Goal: Obtain resource: Download file/media

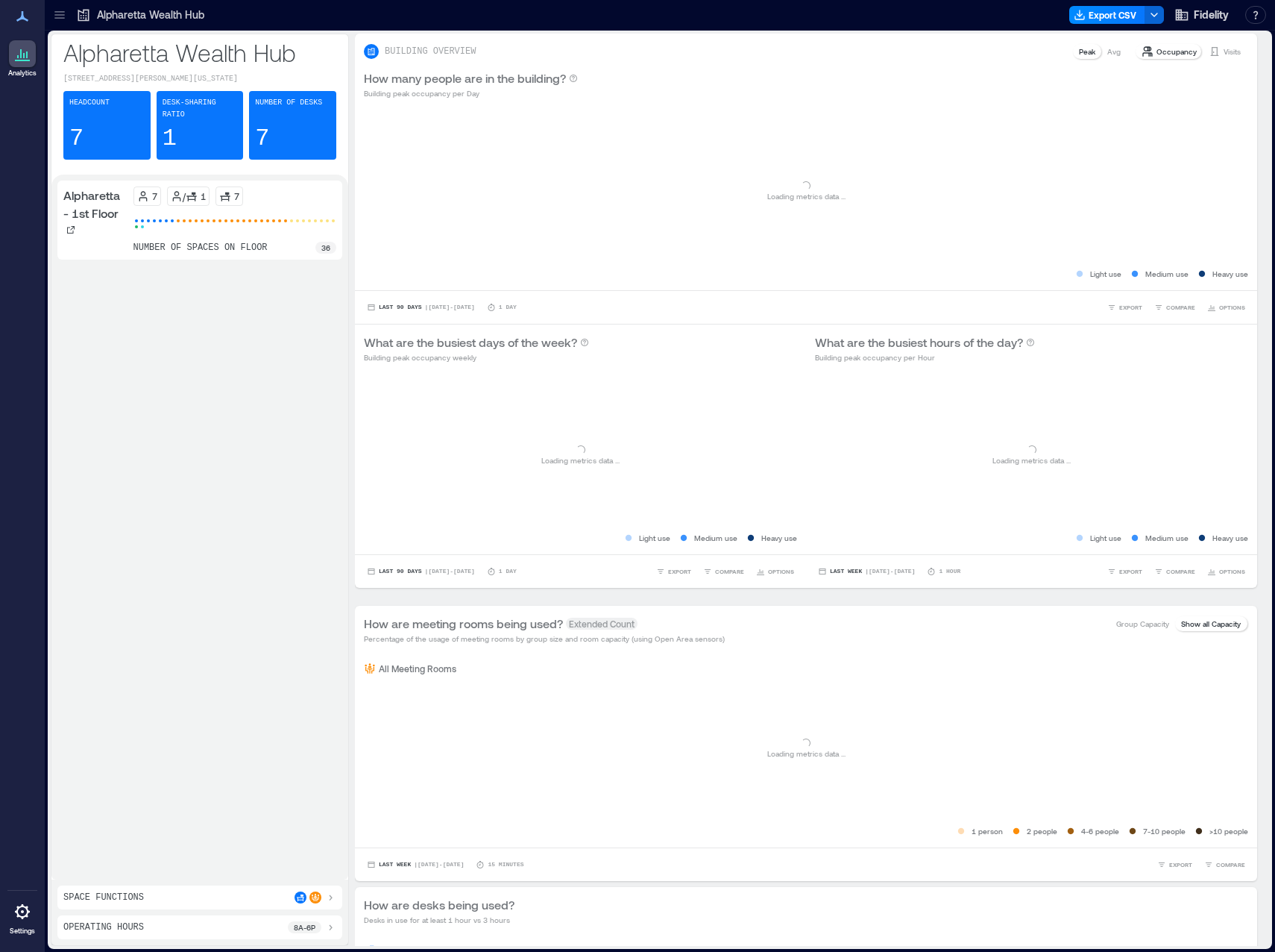
click at [50, 20] on div at bounding box center [60, 15] width 24 height 24
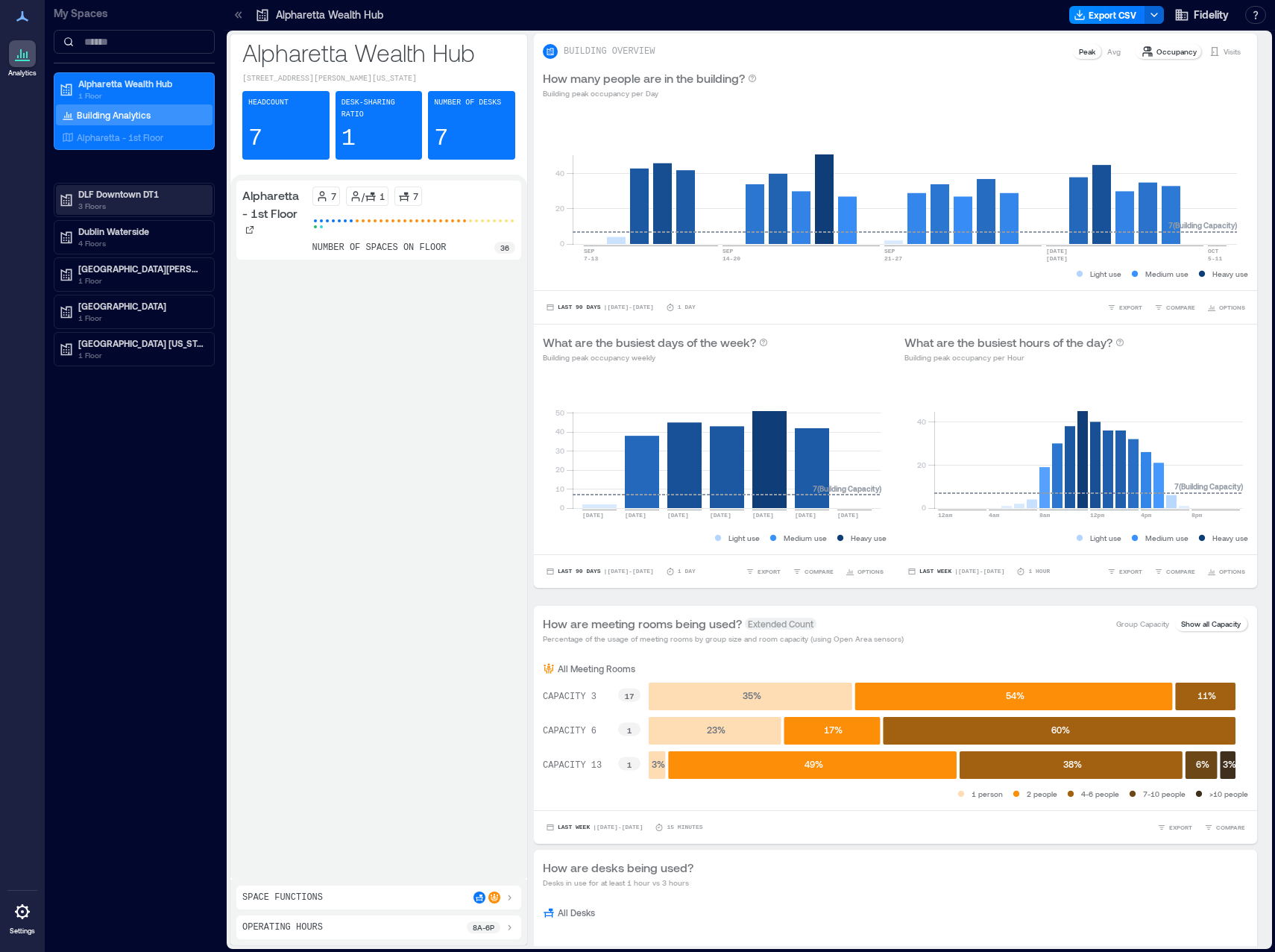
click at [101, 208] on p "3 Floors" at bounding box center [141, 206] width 125 height 12
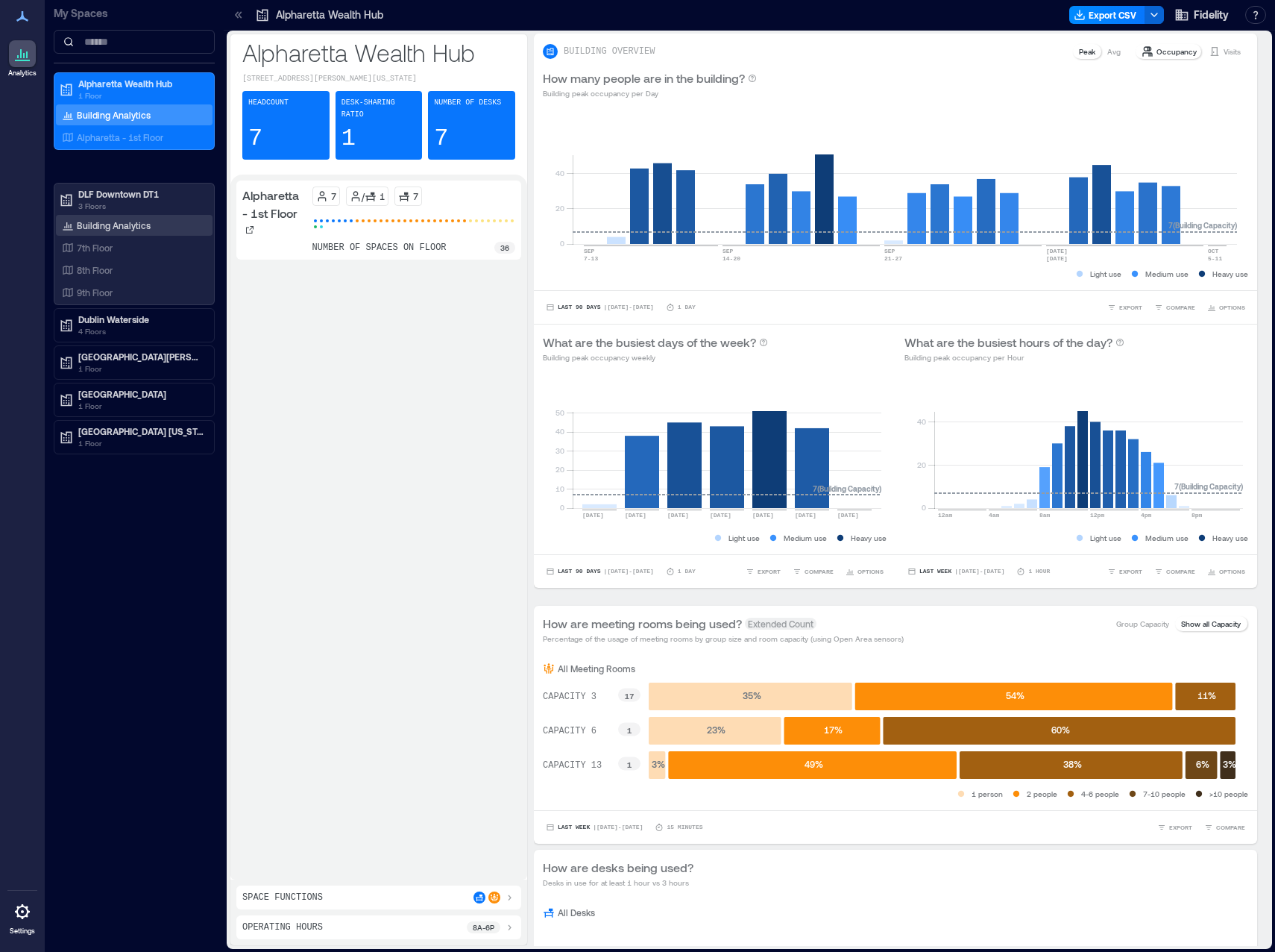
click at [106, 232] on div "Building Analytics" at bounding box center [105, 225] width 94 height 15
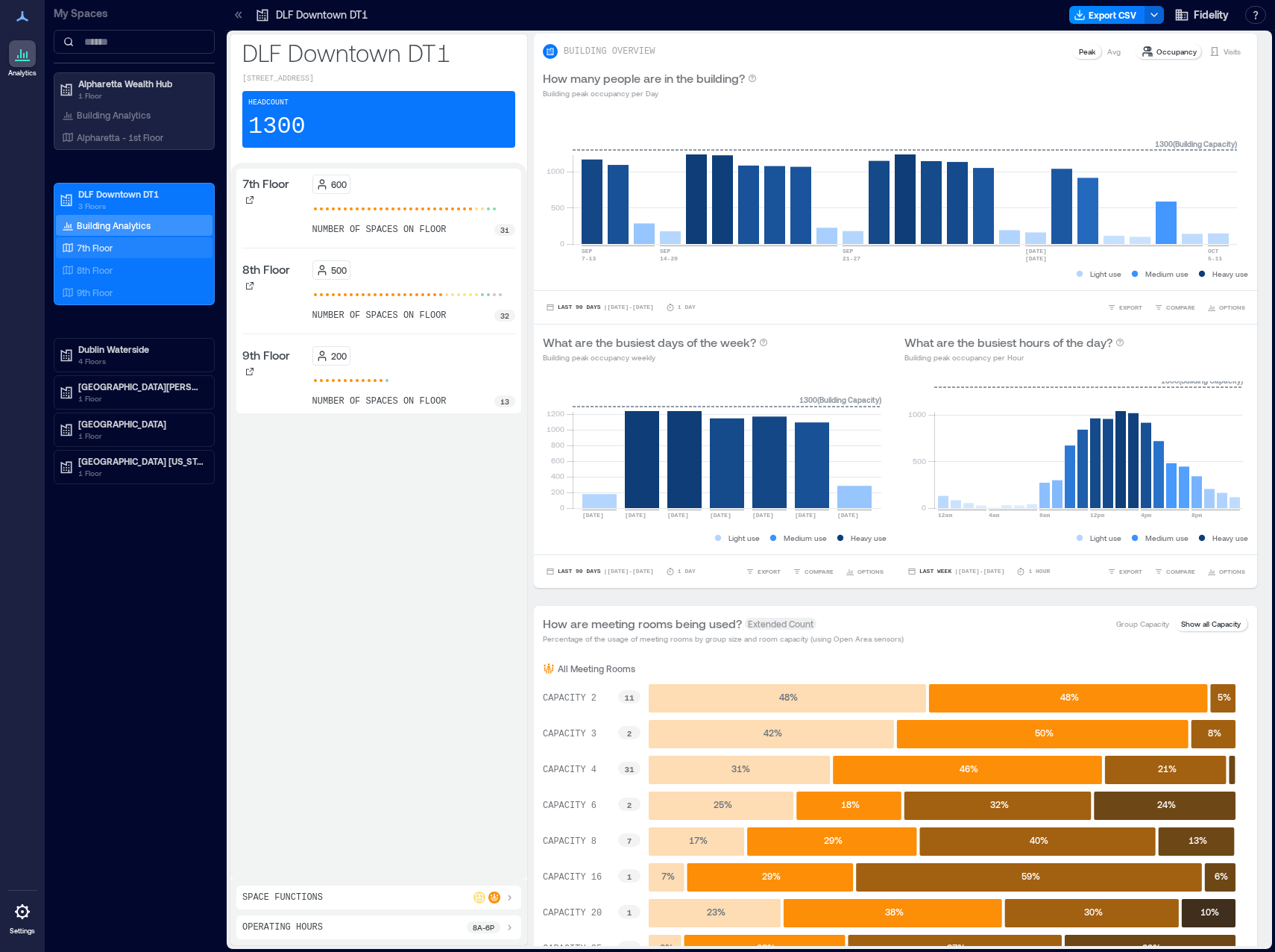
click at [93, 253] on div "7th Floor" at bounding box center [131, 247] width 145 height 15
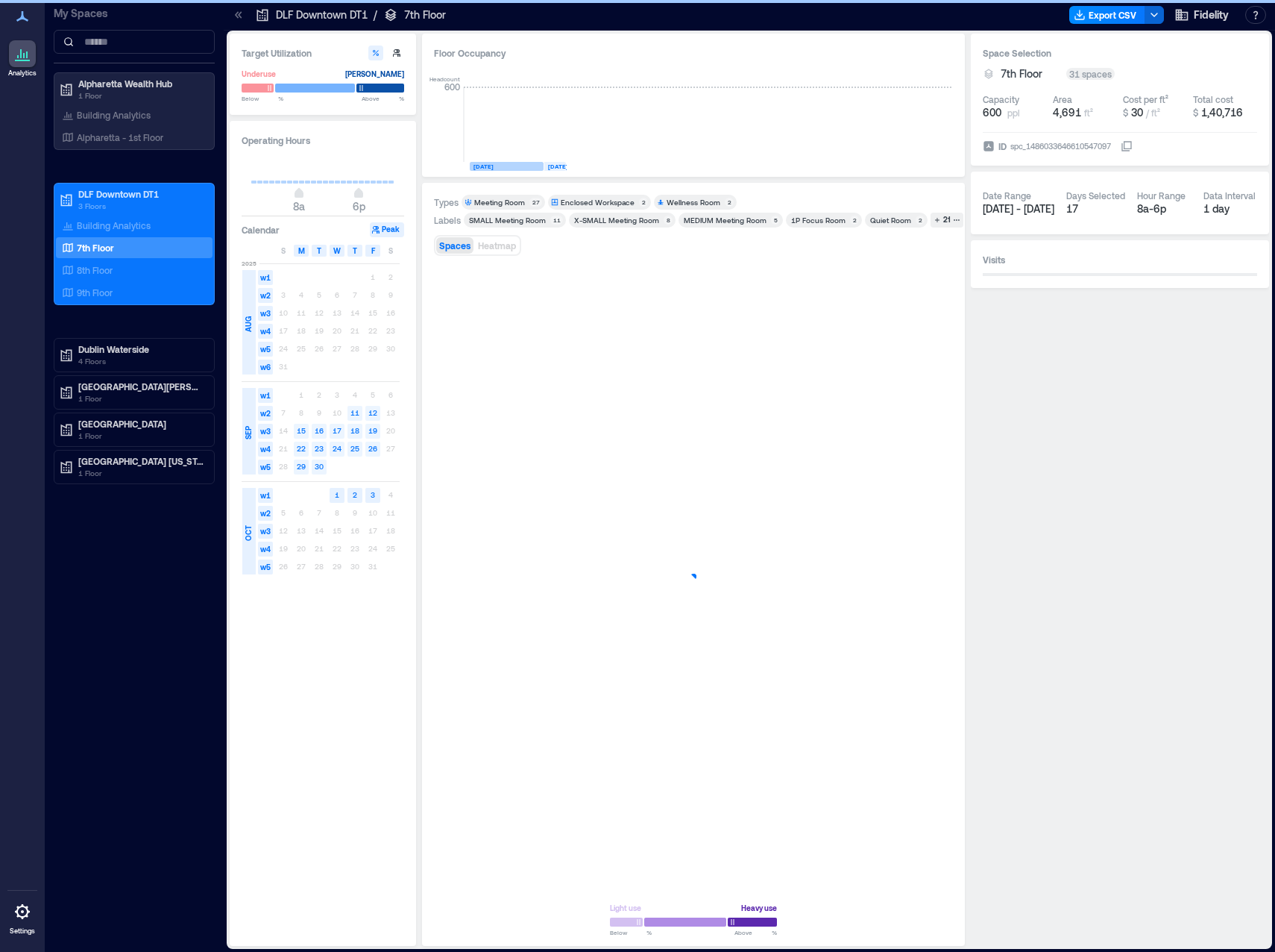
click at [247, 436] on span "SEP" at bounding box center [248, 433] width 12 height 14
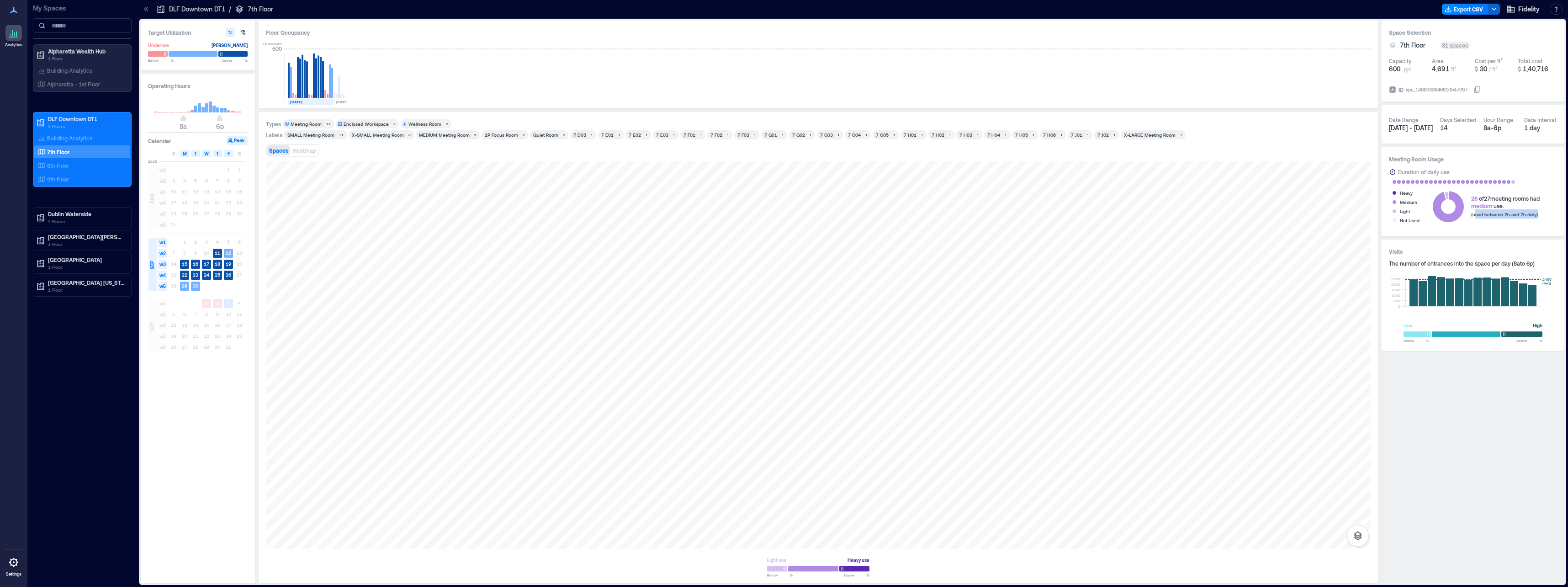
drag, startPoint x: 1476, startPoint y: 216, endPoint x: 1552, endPoint y: 216, distance: 76.0
click at [781, 216] on div "Heavy Medium Light Not Used 26 of 27 meeting rooms had medium use. (used betwee…" at bounding box center [1473, 206] width 168 height 37
click at [781, 220] on div "Not Used" at bounding box center [1410, 220] width 19 height 9
click at [781, 215] on div "Light" at bounding box center [1405, 211] width 10 height 9
drag, startPoint x: 189, startPoint y: 91, endPoint x: 252, endPoint y: 97, distance: 63.3
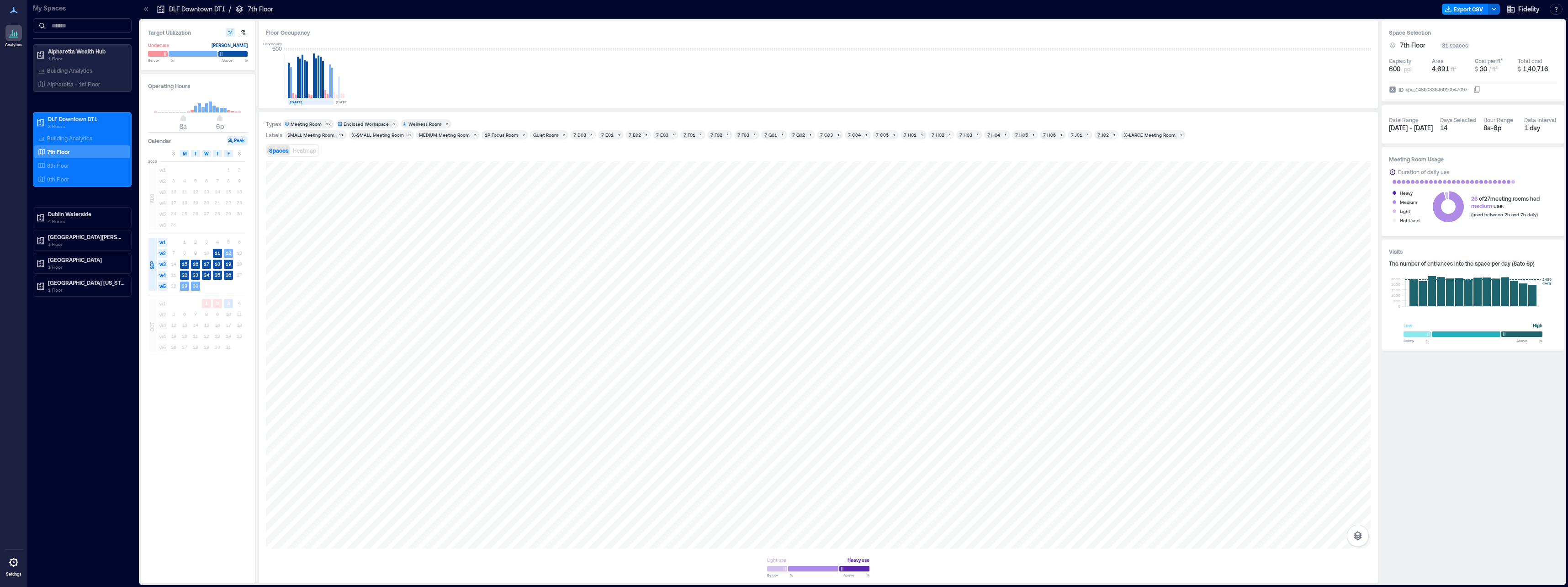
click at [252, 97] on div "Operating Hours 8a 6p Calendar Peak S M T W T F S [DATE] w1 1 2 w2 3 4 5 6 7 8 …" at bounding box center [198, 329] width 114 height 509
click at [208, 109] on rect at bounding box center [206, 108] width 3 height 9
click at [208, 108] on rect at bounding box center [206, 108] width 3 height 9
click at [208, 105] on rect at bounding box center [206, 108] width 3 height 9
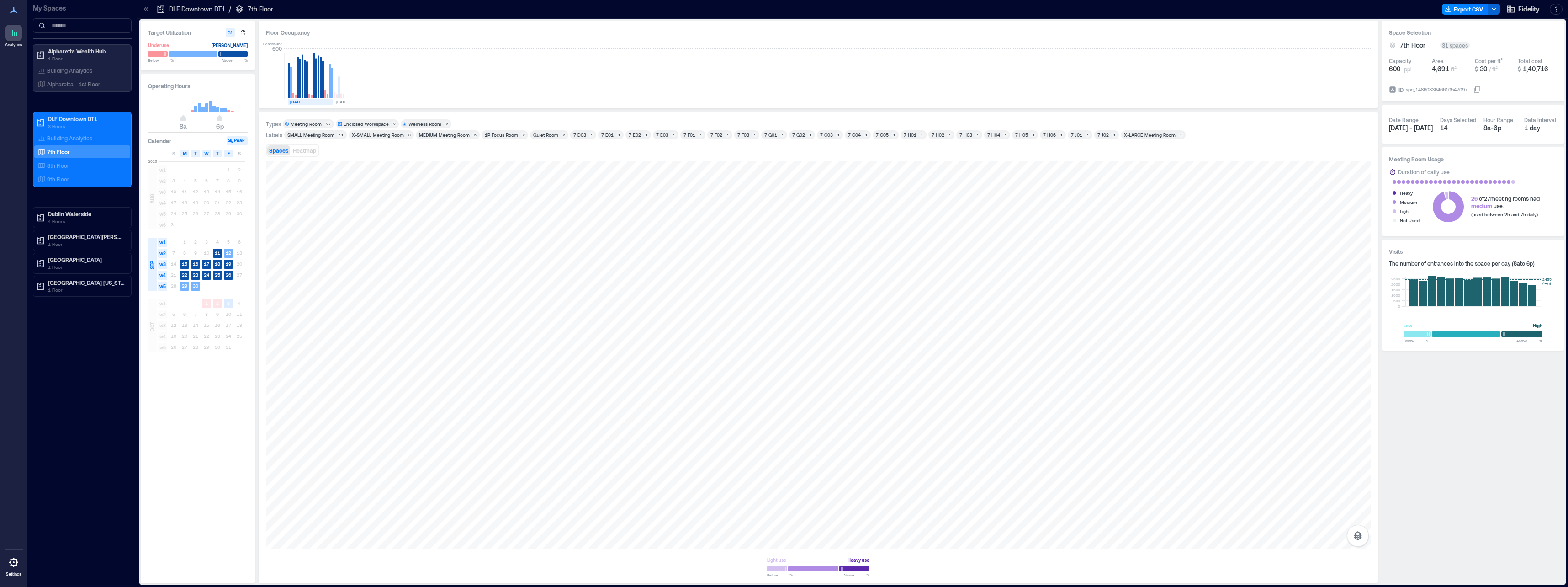
click at [208, 109] on rect at bounding box center [206, 108] width 3 height 9
click at [192, 110] on rect at bounding box center [192, 111] width 3 height 3
click at [781, 537] on icon "button" at bounding box center [1358, 536] width 11 height 11
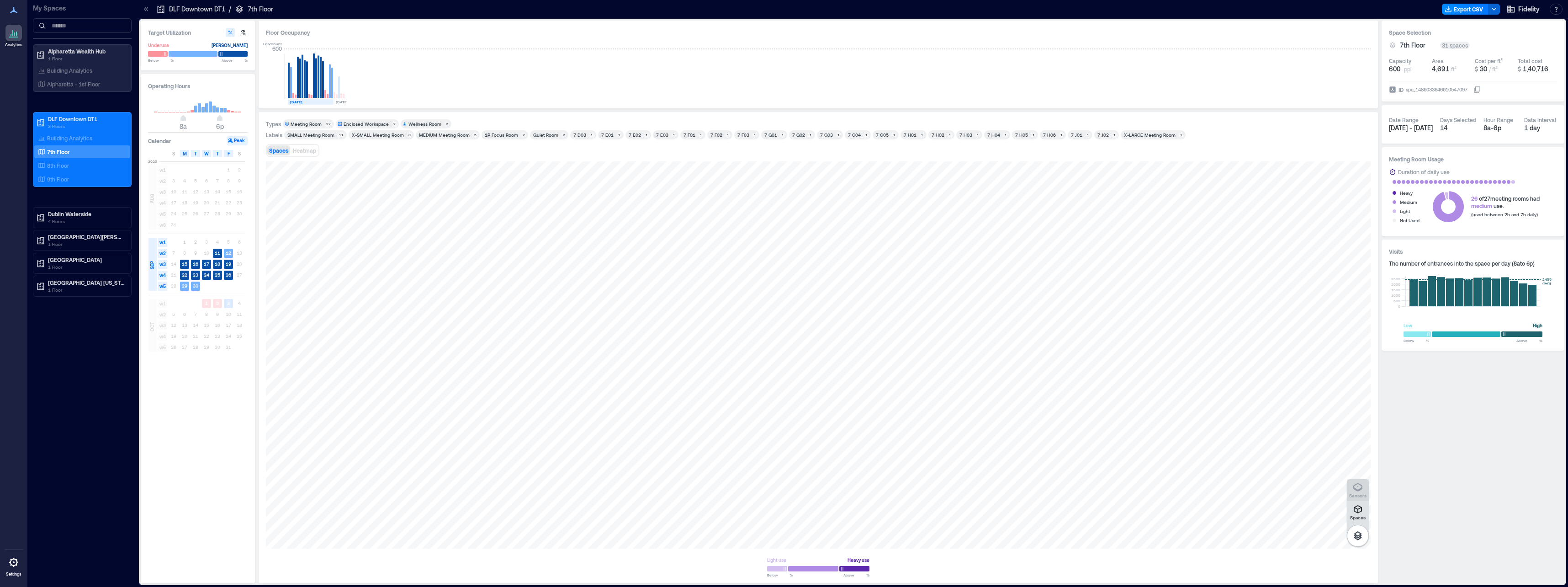
click at [781, 493] on p "Sensors" at bounding box center [1357, 495] width 18 height 5
click at [234, 30] on button "button" at bounding box center [230, 32] width 9 height 9
click at [315, 124] on div "Meeting Room" at bounding box center [306, 124] width 31 height 7
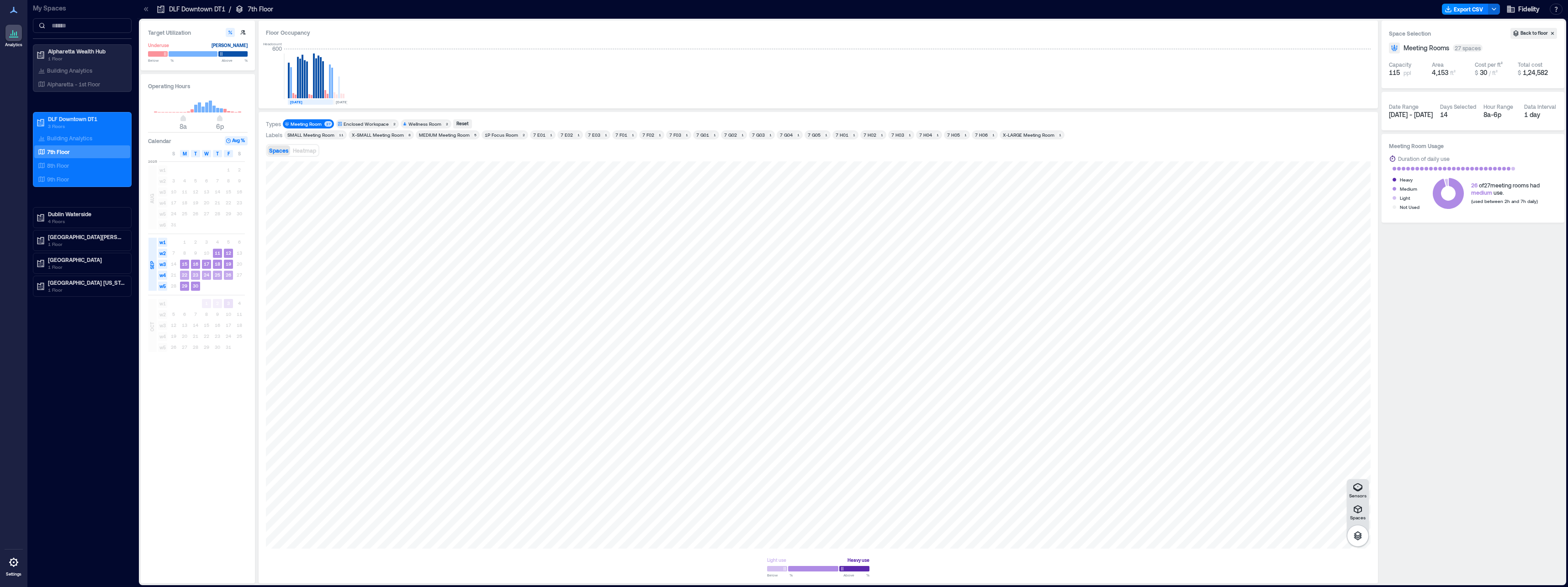
click at [161, 275] on span "w4" at bounding box center [163, 275] width 9 height 9
click at [189, 276] on rect at bounding box center [184, 275] width 9 height 9
click at [192, 276] on rect at bounding box center [195, 275] width 9 height 9
click at [206, 276] on text "24" at bounding box center [206, 275] width 5 height 5
drag, startPoint x: 197, startPoint y: 276, endPoint x: 202, endPoint y: 276, distance: 5.0
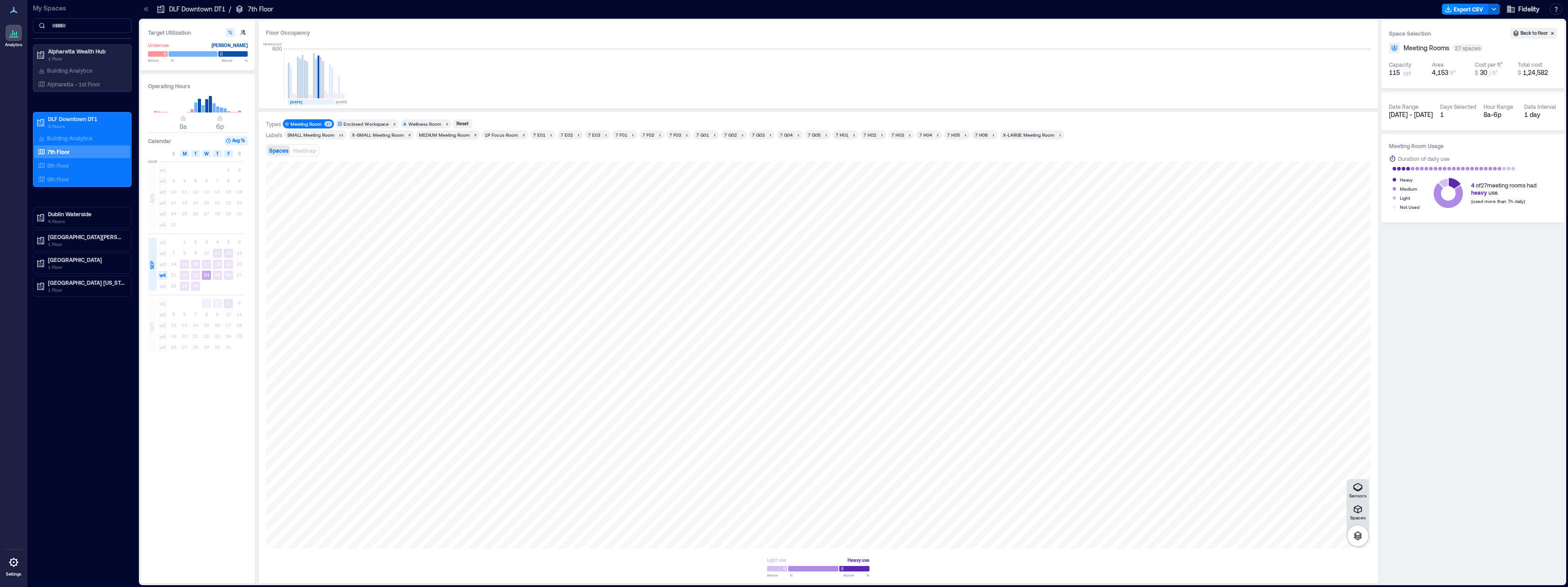
click at [202, 276] on div "21 22 23 24 25 26 27" at bounding box center [206, 275] width 77 height 11
click at [208, 276] on text "24" at bounding box center [206, 275] width 5 height 5
click at [217, 276] on text "25" at bounding box center [217, 275] width 5 height 5
click at [225, 278] on rect at bounding box center [228, 275] width 9 height 9
click at [207, 276] on text "24" at bounding box center [206, 275] width 5 height 5
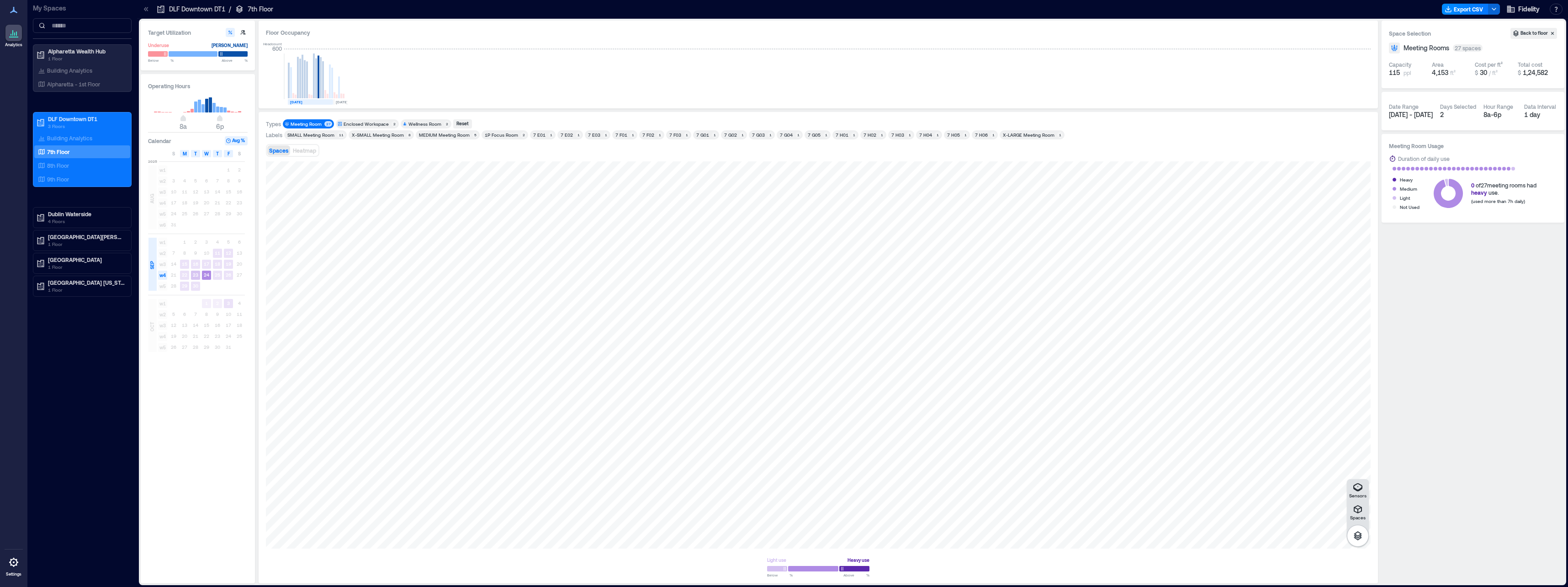
click at [198, 277] on rect at bounding box center [195, 275] width 9 height 9
click at [203, 276] on rect at bounding box center [206, 275] width 9 height 9
click at [197, 276] on text "23" at bounding box center [195, 275] width 5 height 5
click at [185, 276] on text "22" at bounding box center [184, 275] width 5 height 5
click at [163, 276] on span "w4" at bounding box center [163, 275] width 9 height 9
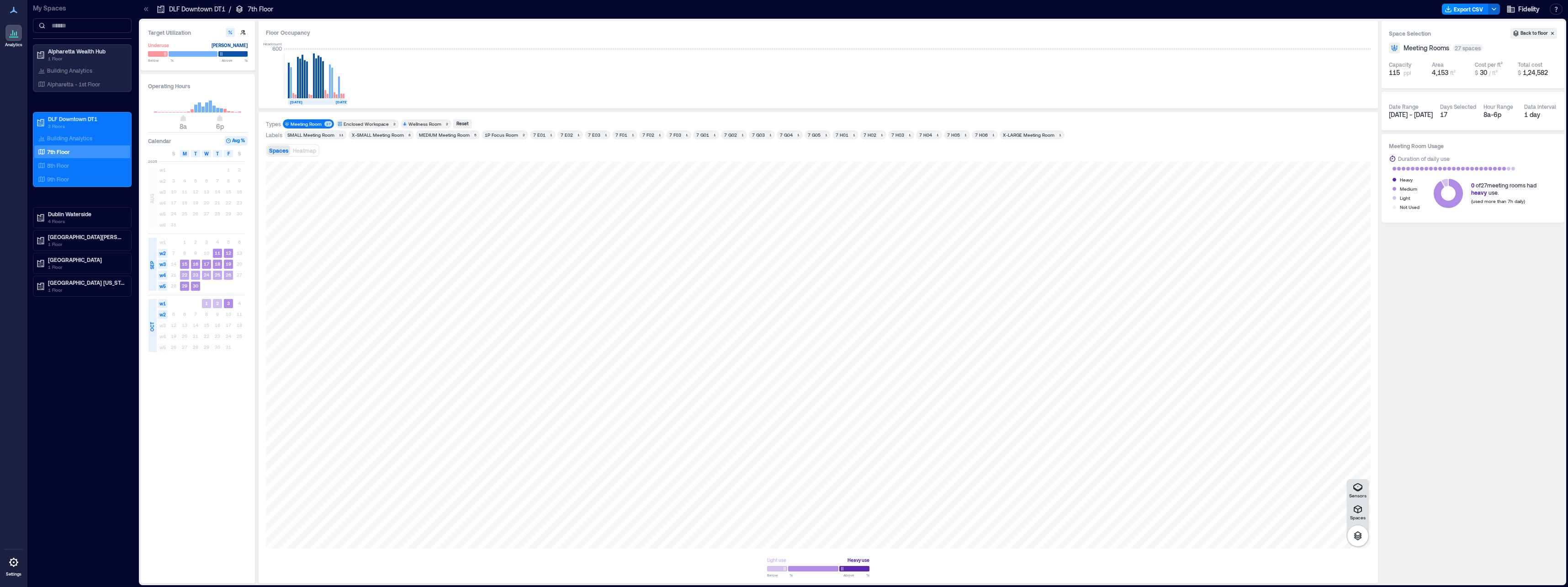
click at [158, 276] on div "w4" at bounding box center [163, 275] width 11 height 11
click at [781, 9] on button "Export CSV" at bounding box center [1465, 9] width 47 height 11
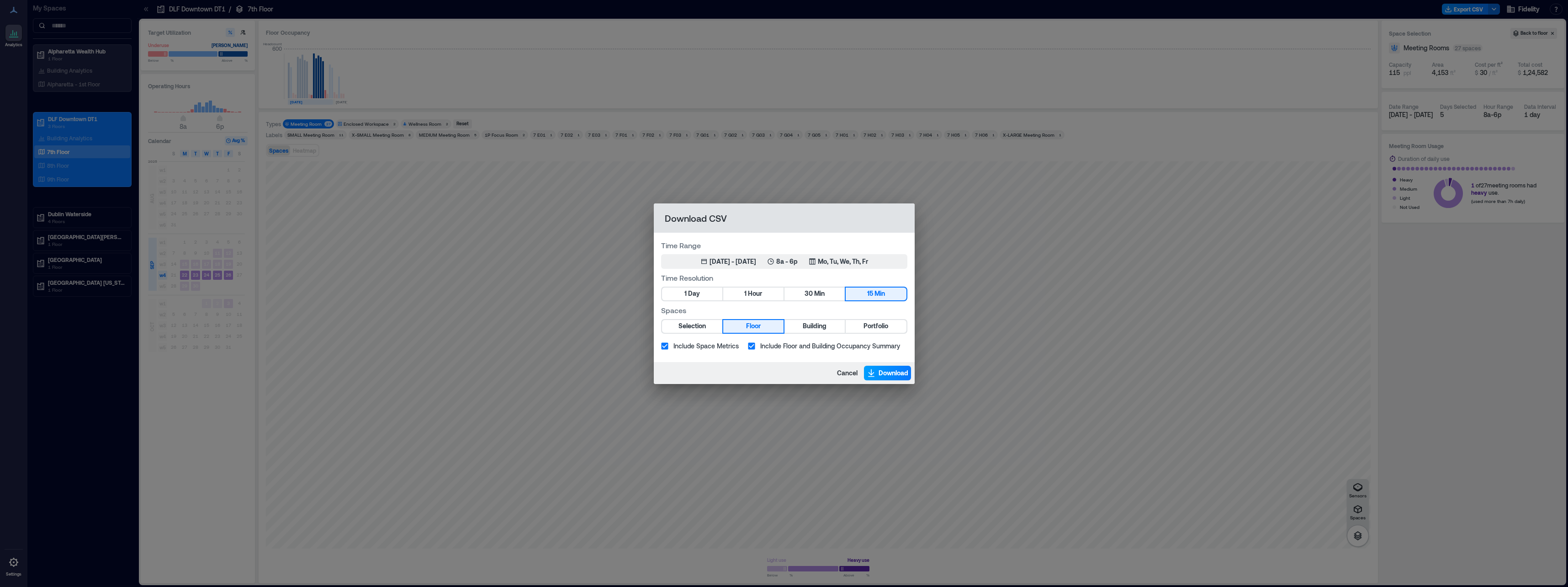
click at [781, 373] on span "Download" at bounding box center [893, 373] width 30 height 9
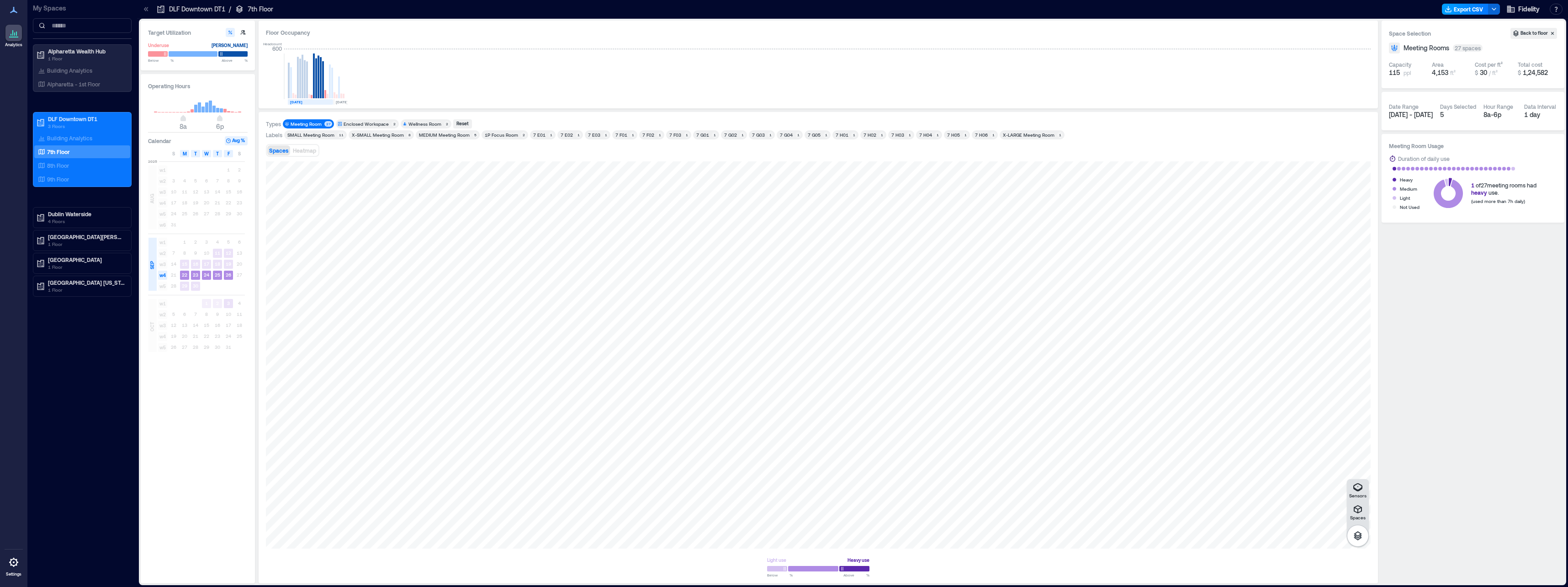
click at [781, 4] on button "Export CSV" at bounding box center [1465, 9] width 47 height 11
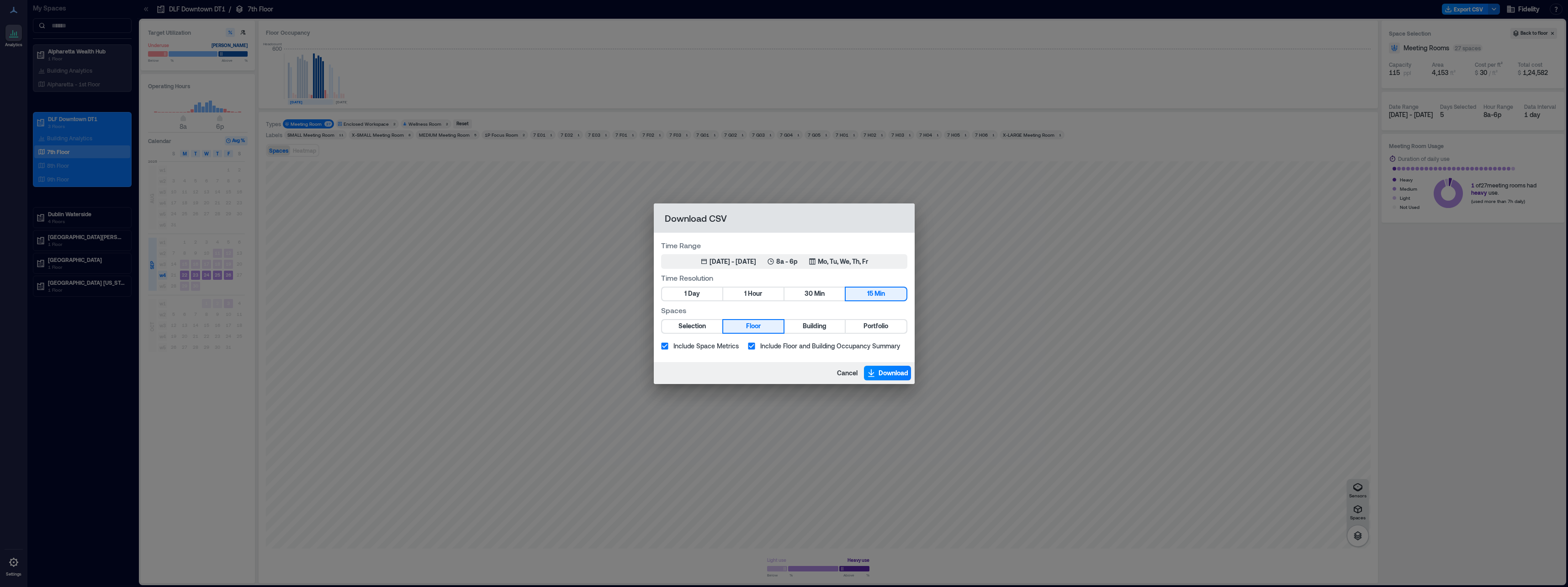
click at [781, 287] on div "1 Day 1 Hour 30 Min 15 Min" at bounding box center [784, 294] width 247 height 15
click at [781, 296] on button "30 Min" at bounding box center [814, 294] width 60 height 13
click at [781, 371] on icon "button" at bounding box center [871, 373] width 9 height 9
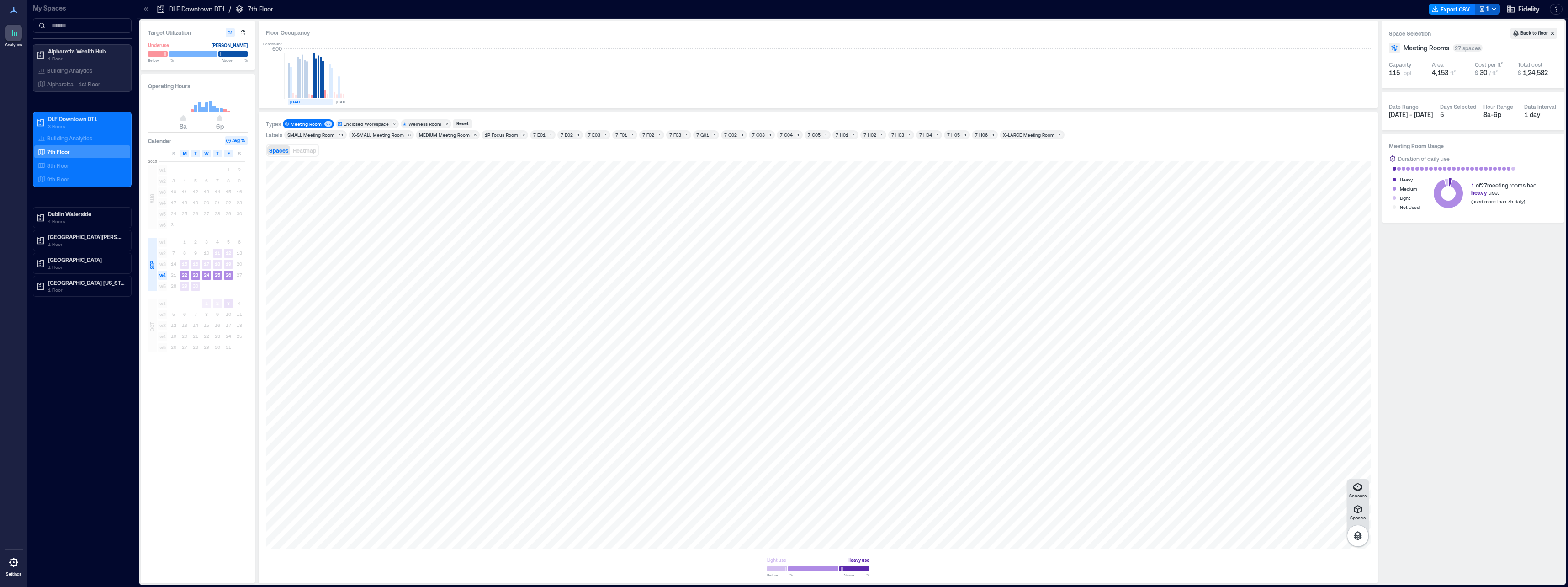
click at [781, 5] on button "1" at bounding box center [1487, 9] width 25 height 11
click at [781, 408] on div "Space Selection Back to floor Meeting Rooms 27 spaces Capacity 115 ppl Area 4,1…" at bounding box center [1473, 302] width 183 height 563
